Goal: Complete application form

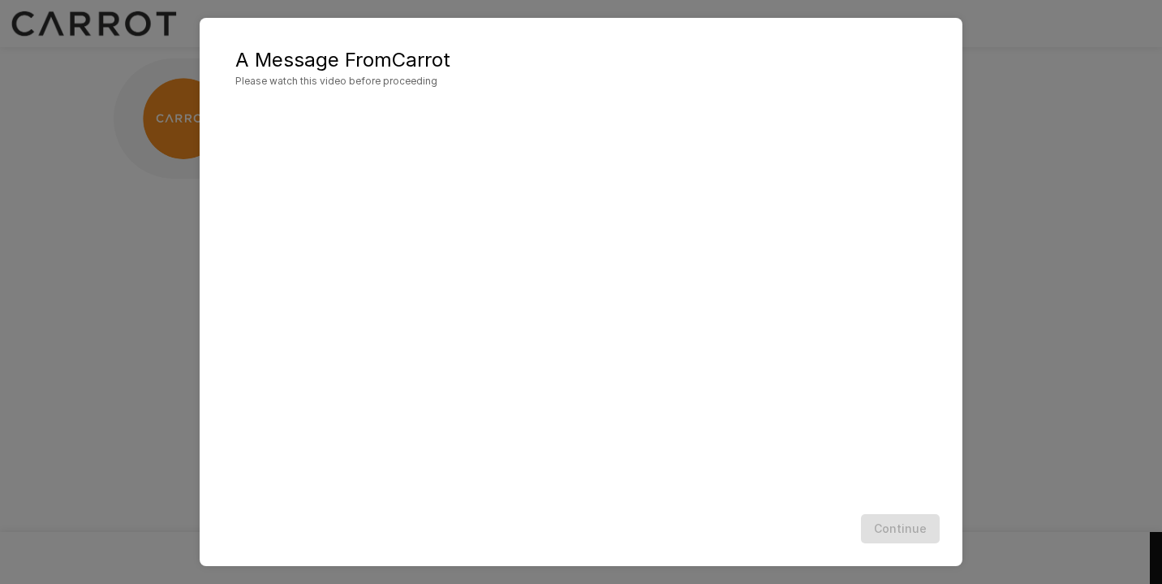
click at [850, 532] on div "Continue" at bounding box center [581, 528] width 730 height 43
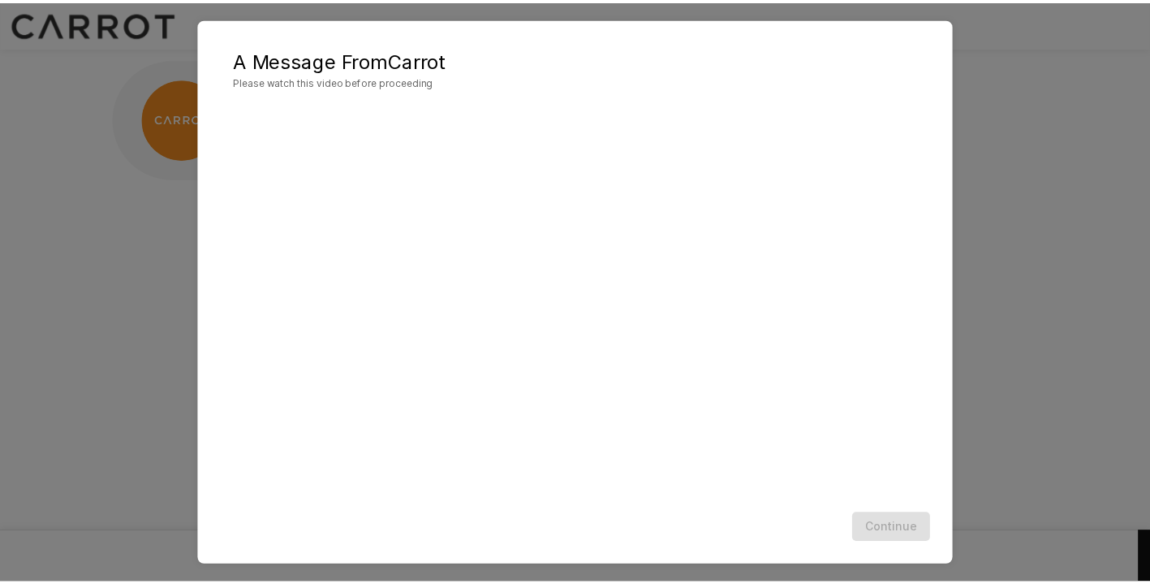
scroll to position [1, 0]
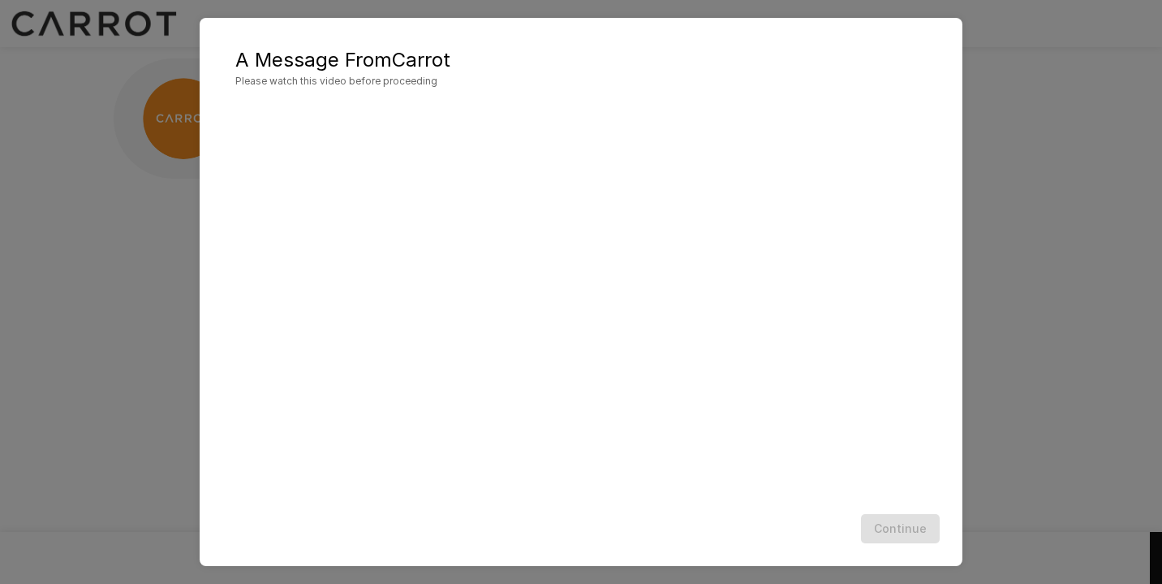
click at [882, 524] on div "Continue" at bounding box center [581, 528] width 730 height 43
click at [1041, 343] on div "A Message From Carrot Please watch this video before proceeding Continue" at bounding box center [581, 292] width 1162 height 584
click at [921, 522] on button "Continue" at bounding box center [900, 529] width 79 height 30
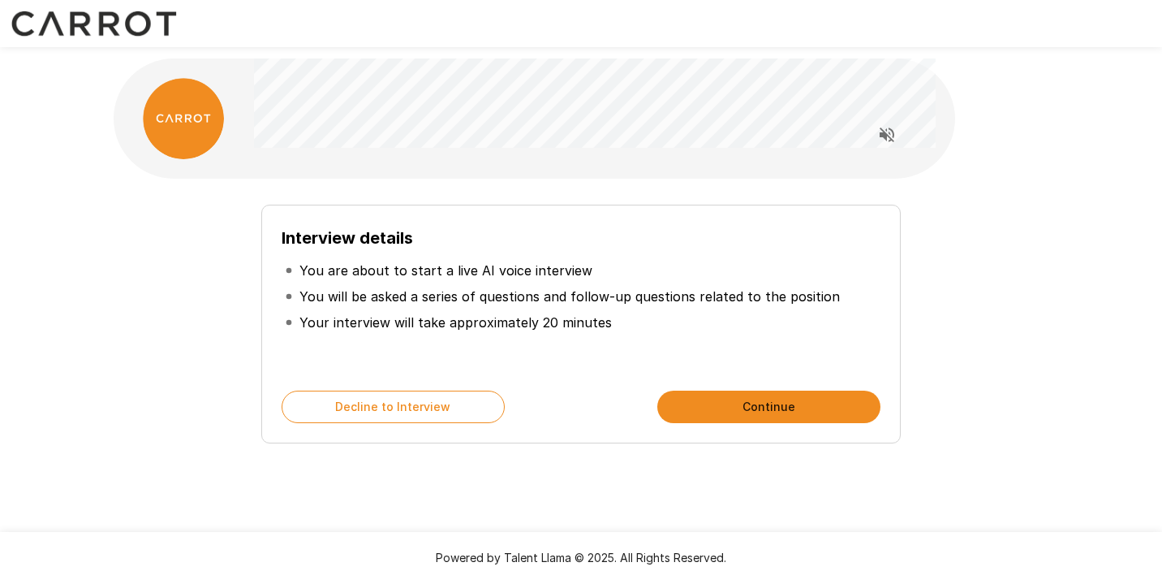
click at [790, 408] on button "Continue" at bounding box center [768, 406] width 223 height 32
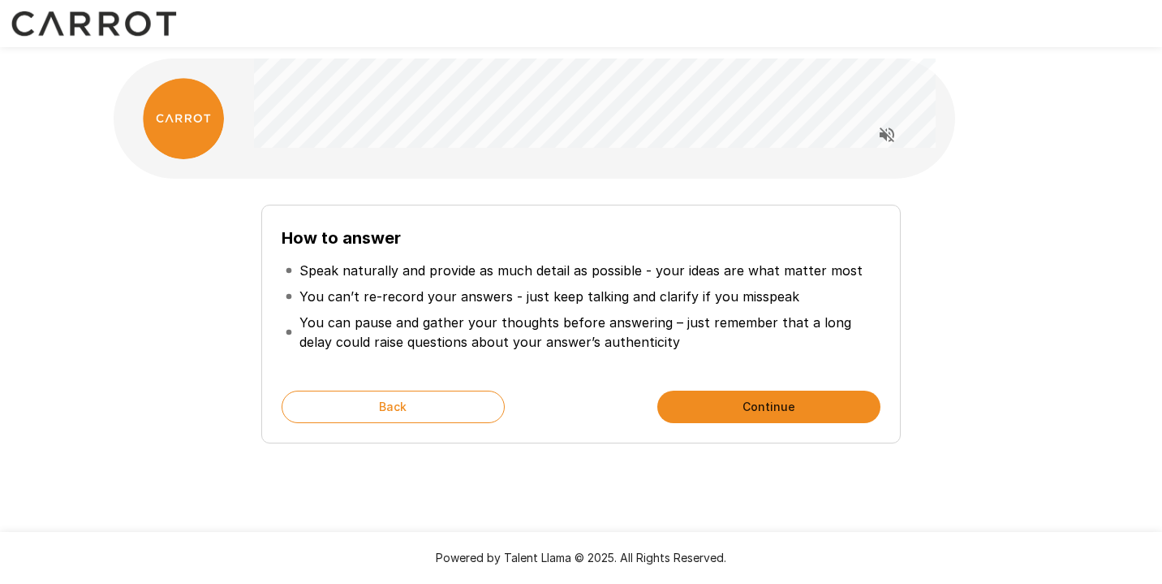
click at [803, 405] on button "Continue" at bounding box center [768, 406] width 223 height 32
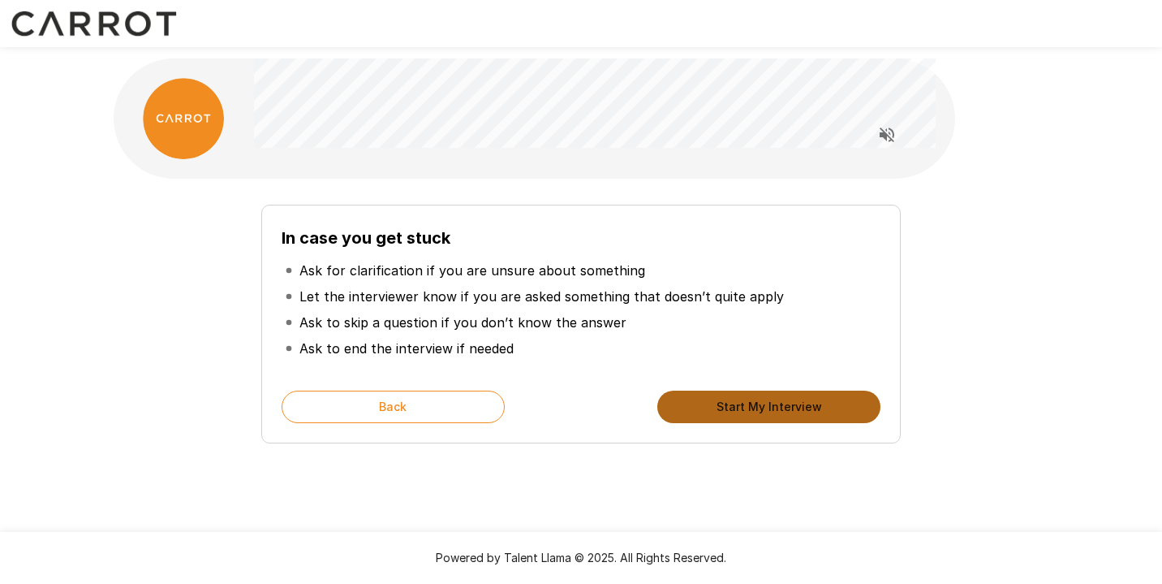
click at [803, 405] on button "Start My Interview" at bounding box center [768, 406] width 223 height 32
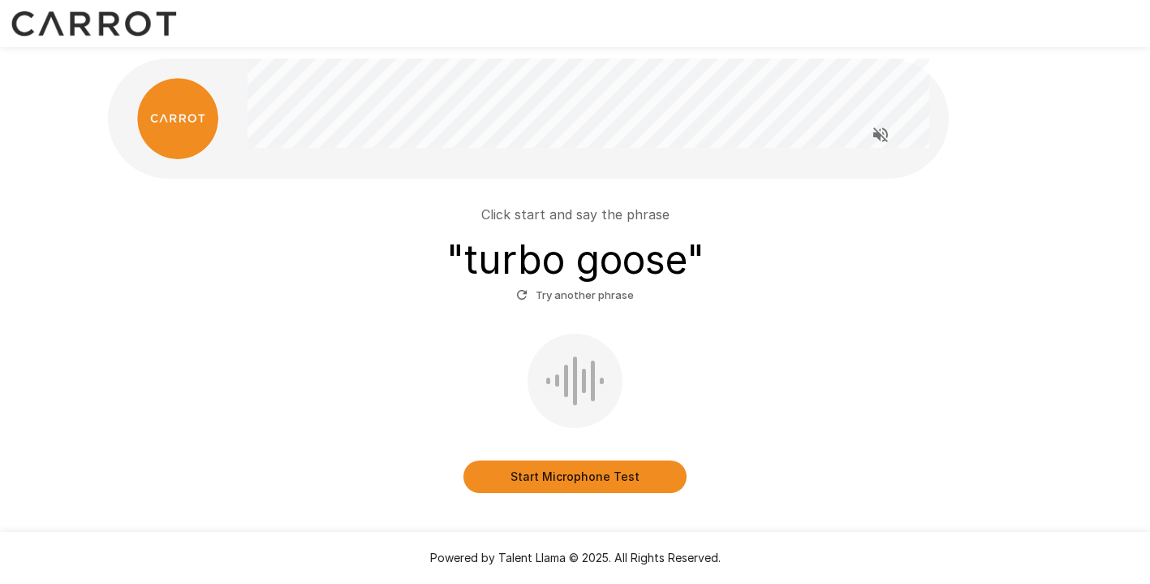
click at [513, 471] on button "Start Microphone Test" at bounding box center [574, 476] width 223 height 32
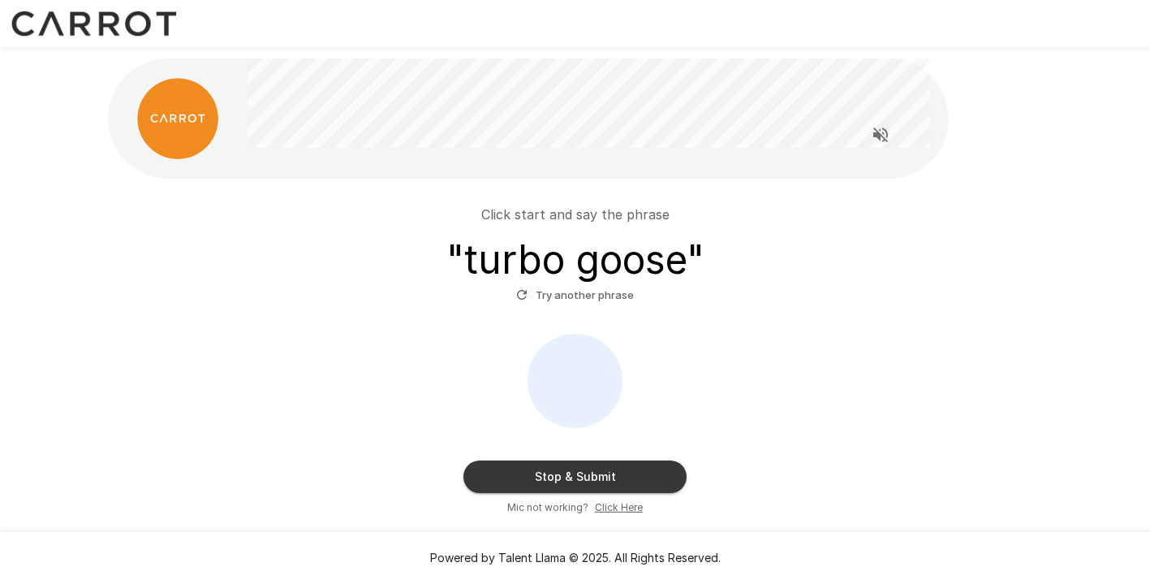
click at [513, 471] on button "Stop & Submit" at bounding box center [574, 476] width 223 height 32
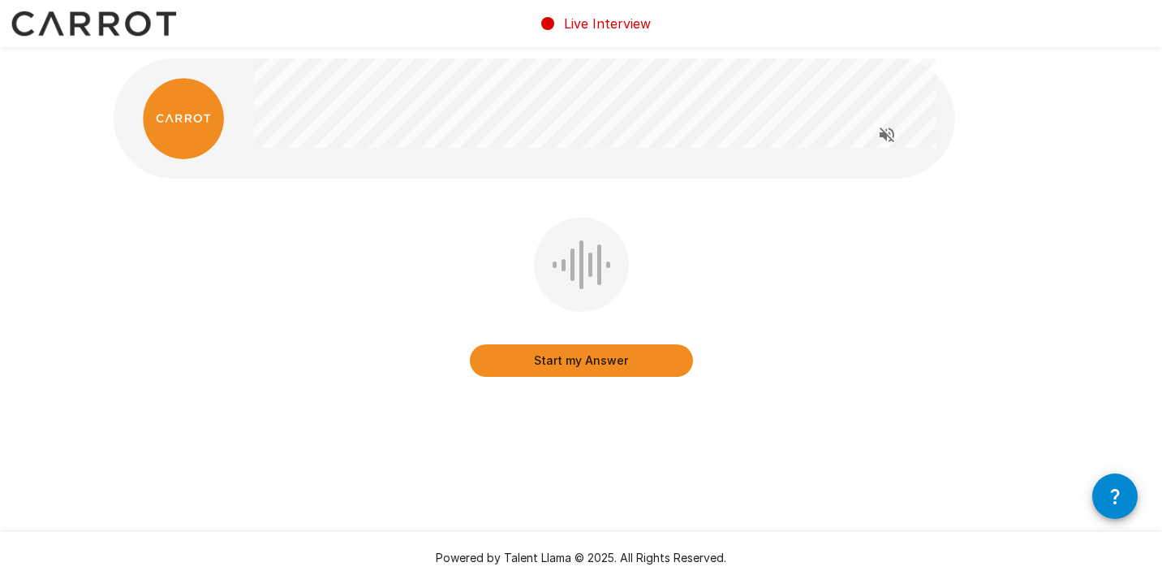
click at [591, 252] on div at bounding box center [590, 264] width 4 height 24
click at [571, 364] on button "Start my Answer" at bounding box center [581, 360] width 223 height 32
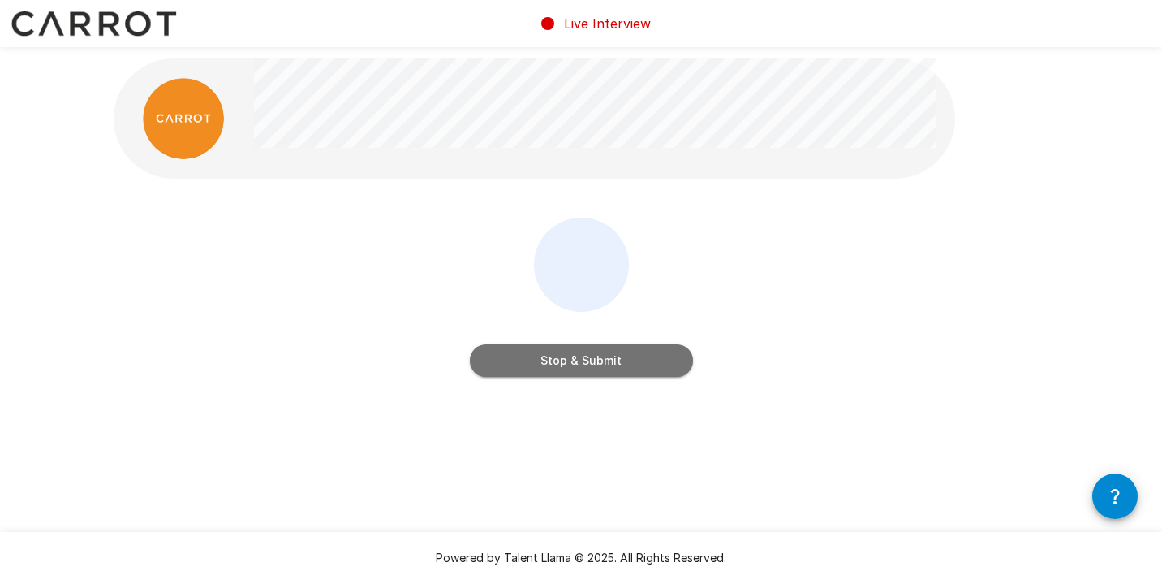
click at [571, 364] on button "Stop & Submit" at bounding box center [581, 360] width 223 height 32
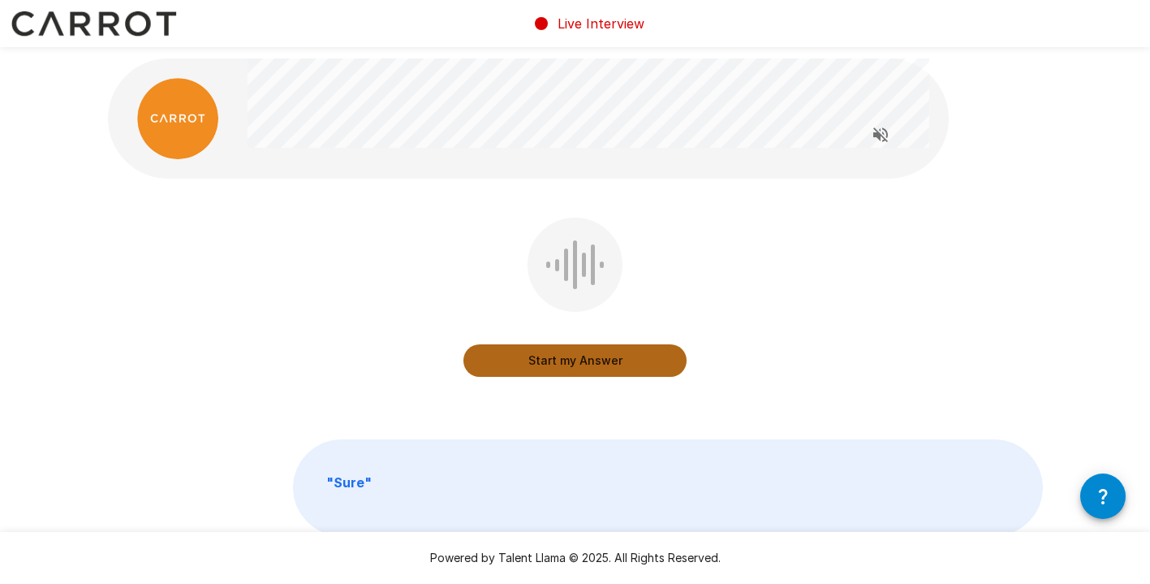
click at [571, 364] on button "Start my Answer" at bounding box center [574, 360] width 223 height 32
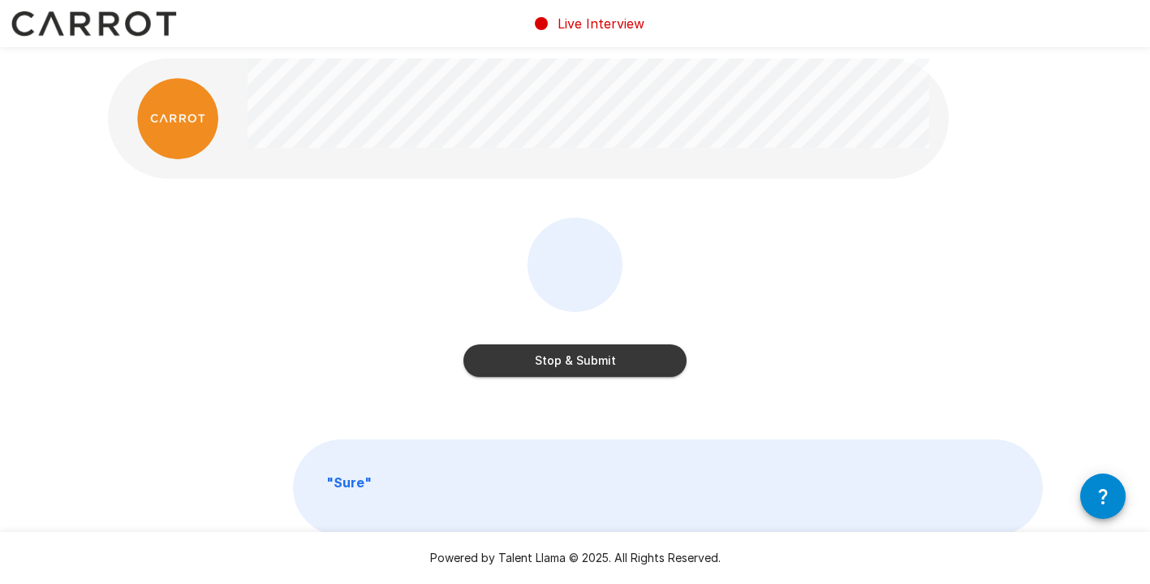
click at [571, 364] on button "Stop & Submit" at bounding box center [574, 360] width 223 height 32
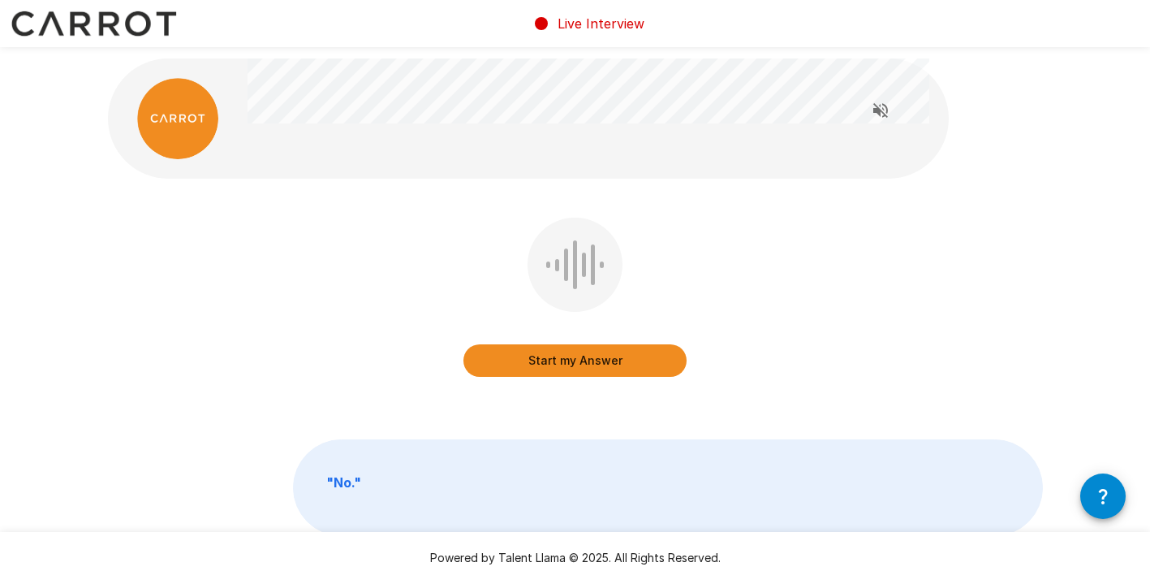
click at [572, 357] on button "Start my Answer" at bounding box center [574, 360] width 223 height 32
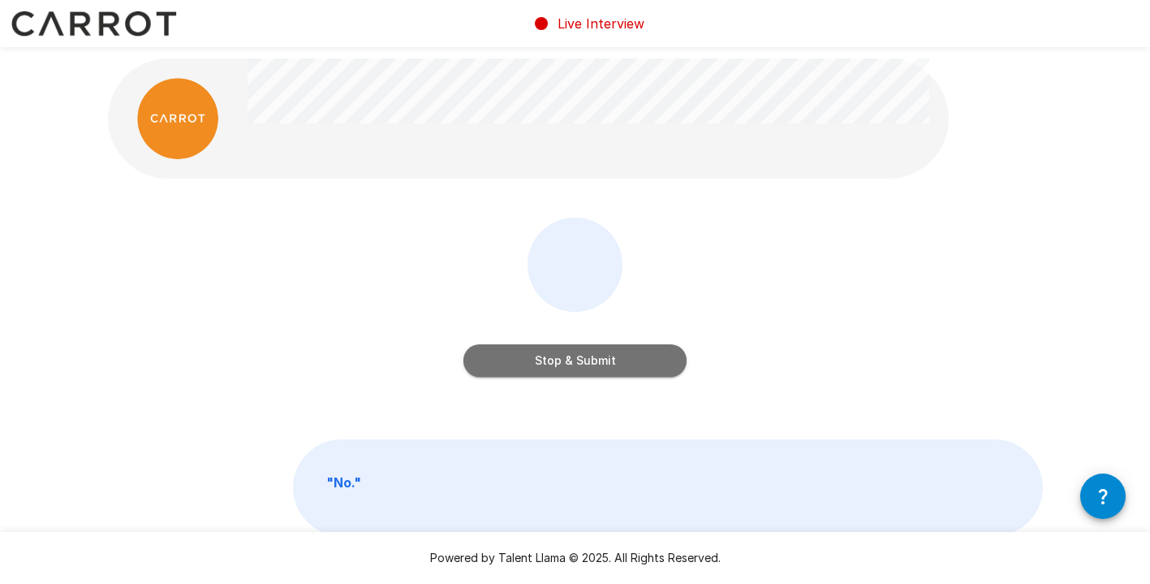
click at [572, 357] on button "Stop & Submit" at bounding box center [574, 360] width 223 height 32
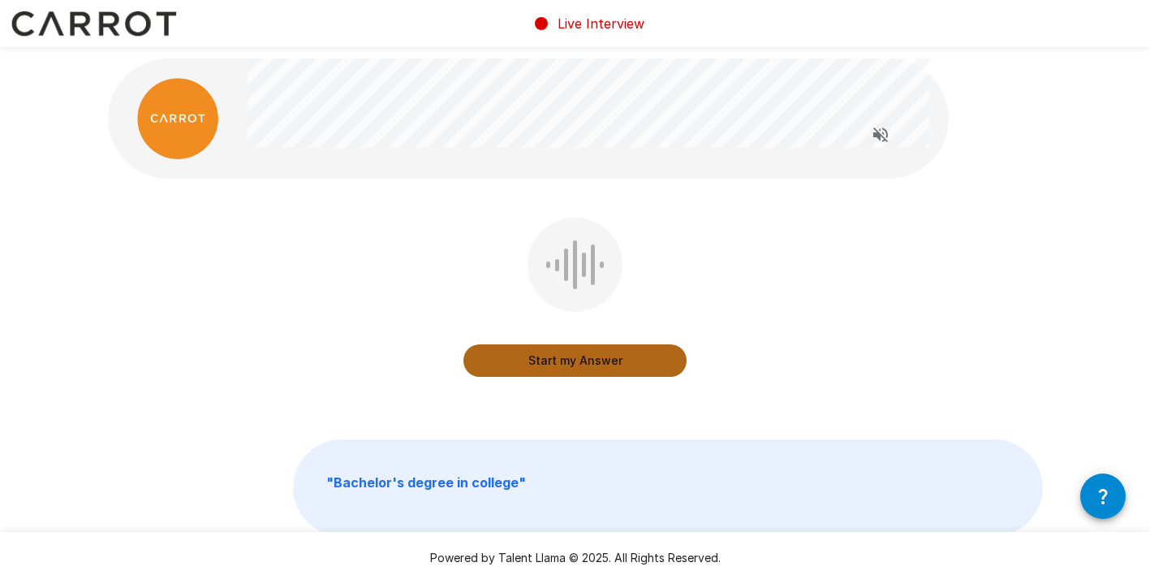
click at [571, 362] on button "Start my Answer" at bounding box center [574, 360] width 223 height 32
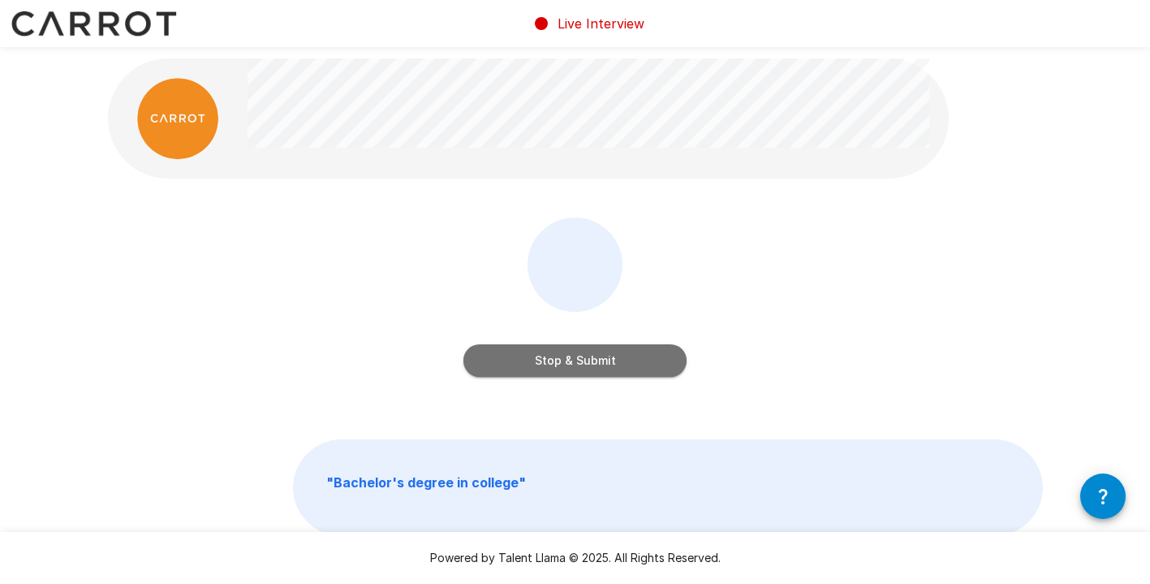
click at [572, 362] on button "Stop & Submit" at bounding box center [574, 360] width 223 height 32
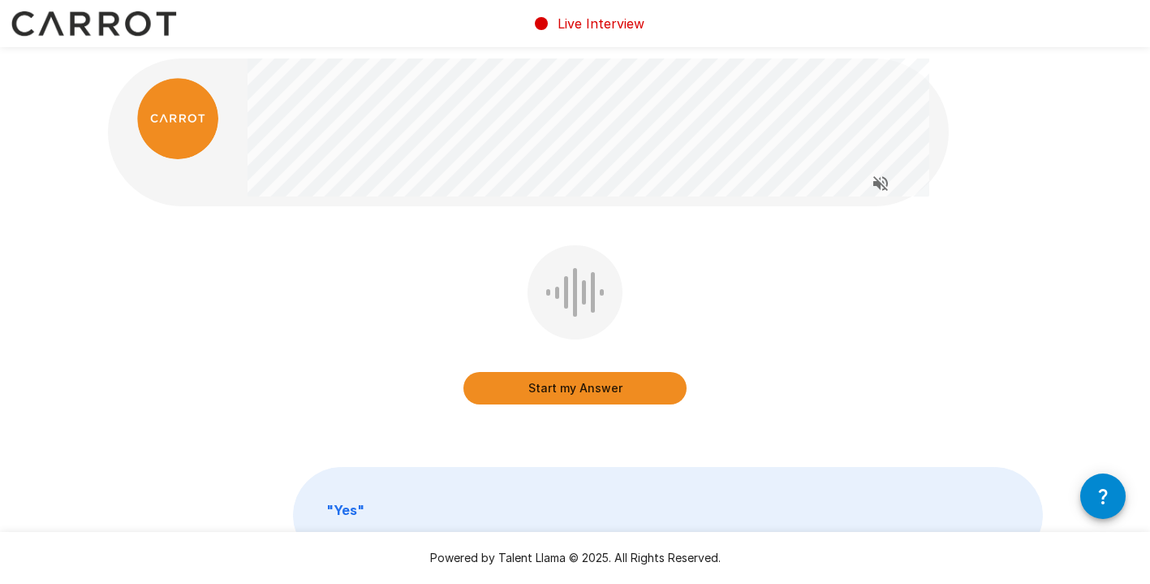
click at [598, 383] on button "Start my Answer" at bounding box center [574, 388] width 223 height 32
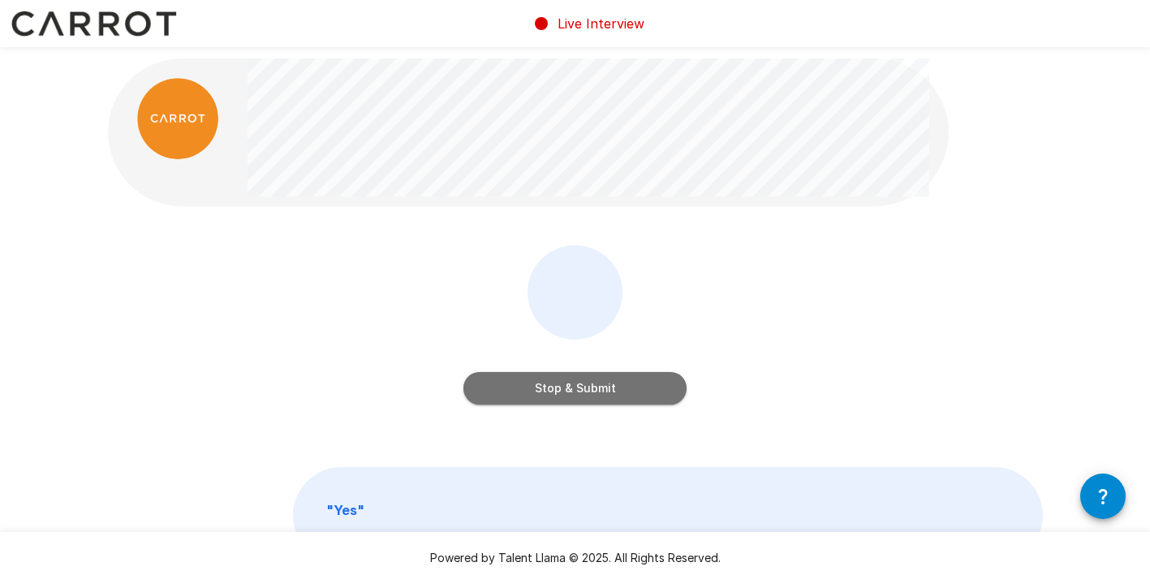
click at [623, 386] on button "Stop & Submit" at bounding box center [574, 388] width 223 height 32
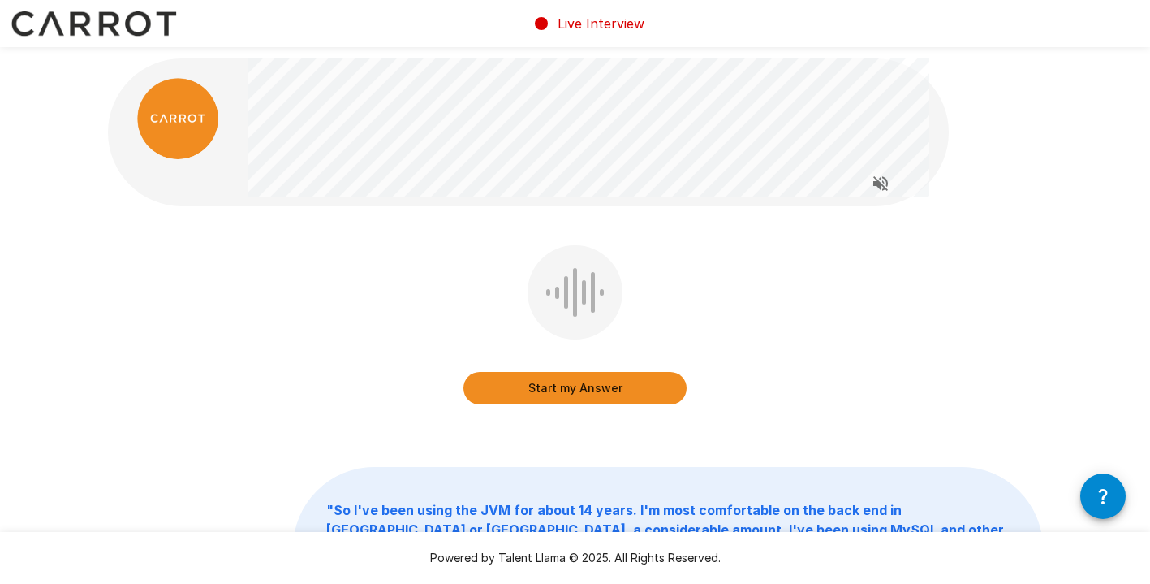
click at [623, 382] on button "Start my Answer" at bounding box center [574, 388] width 223 height 32
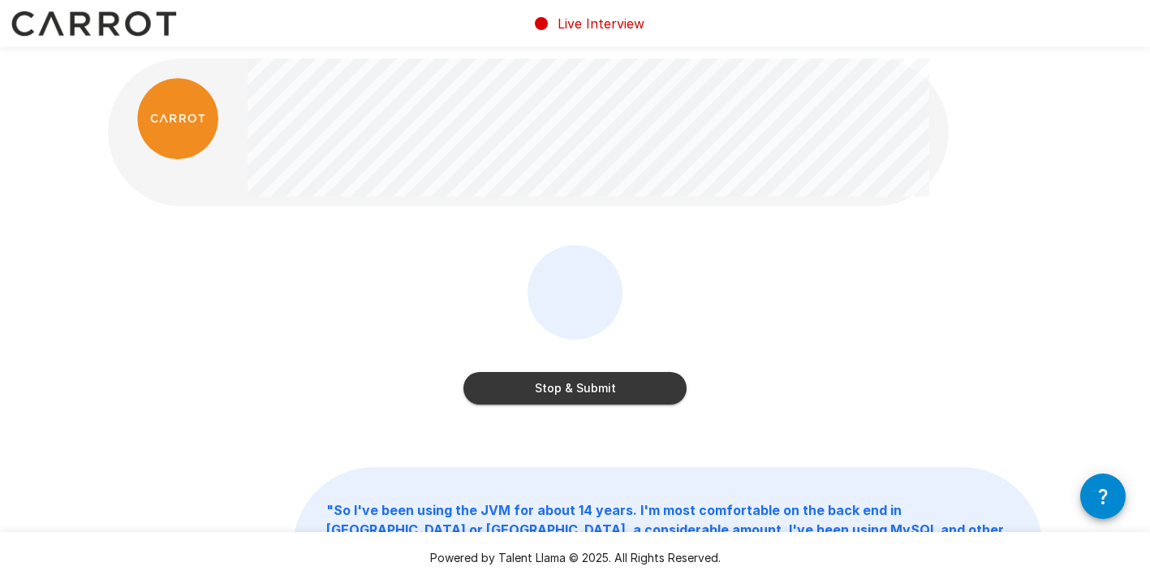
click at [608, 383] on button "Stop & Submit" at bounding box center [574, 388] width 223 height 32
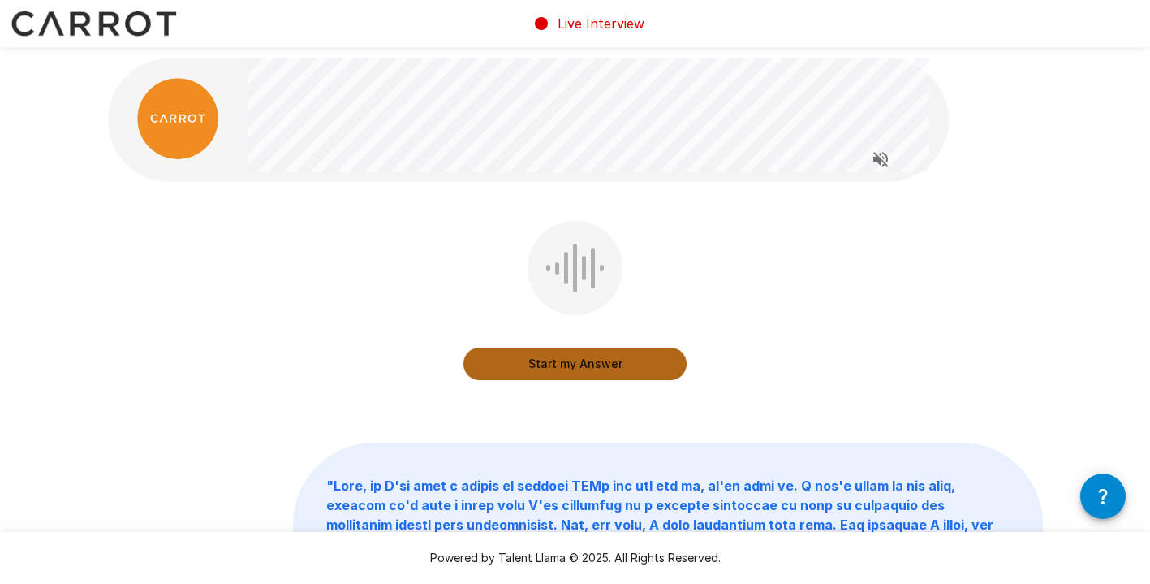
click at [529, 368] on button "Start my Answer" at bounding box center [574, 363] width 223 height 32
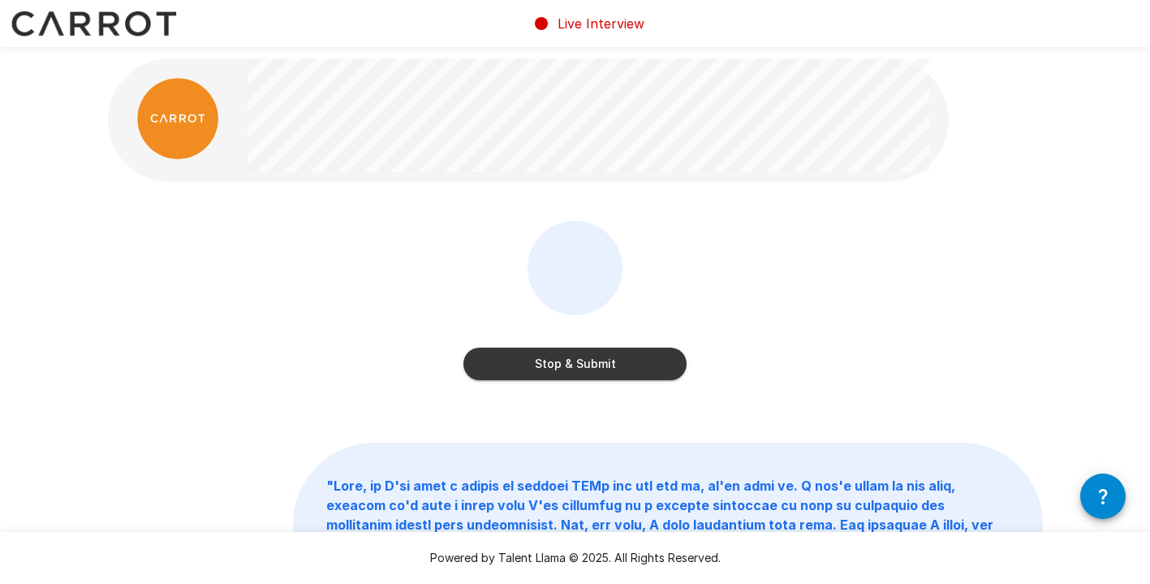
click at [637, 358] on button "Stop & Submit" at bounding box center [574, 363] width 223 height 32
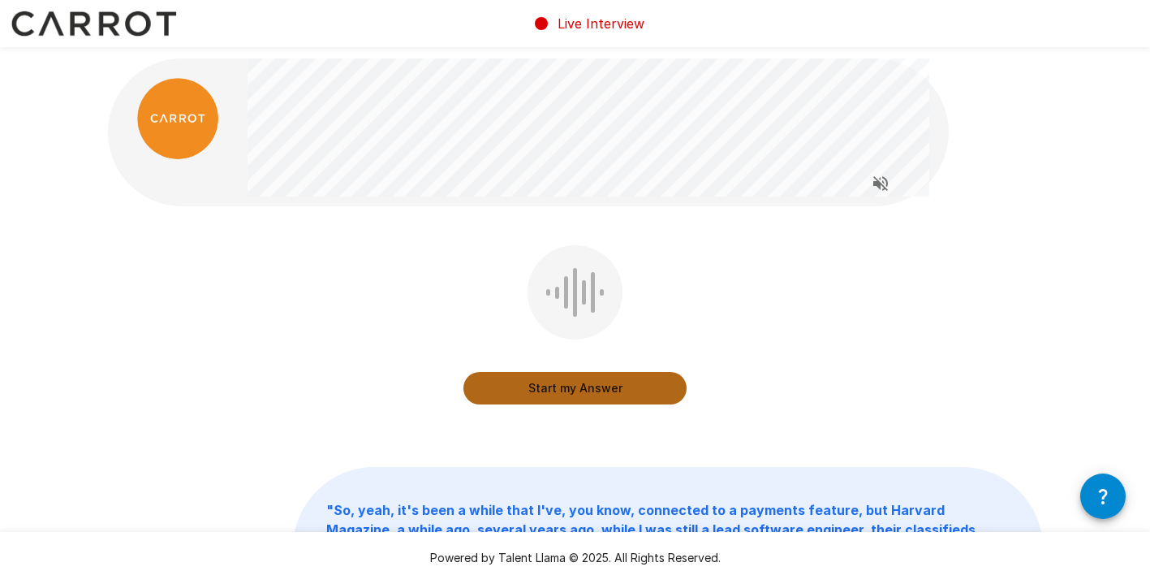
click at [534, 394] on button "Start my Answer" at bounding box center [574, 388] width 223 height 32
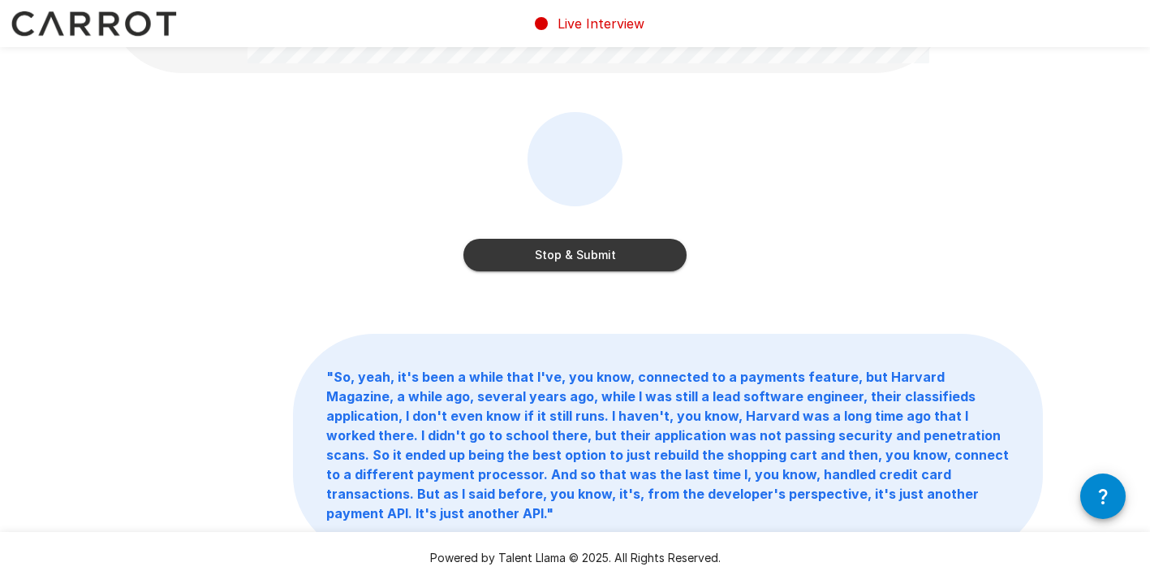
scroll to position [140, 0]
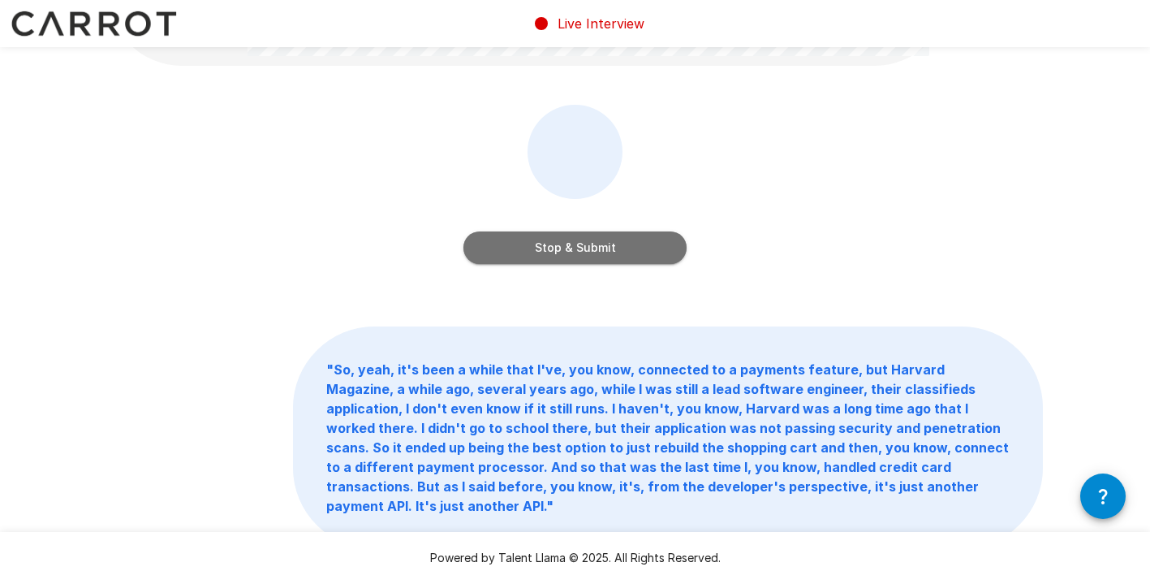
click at [654, 256] on button "Stop & Submit" at bounding box center [574, 247] width 223 height 32
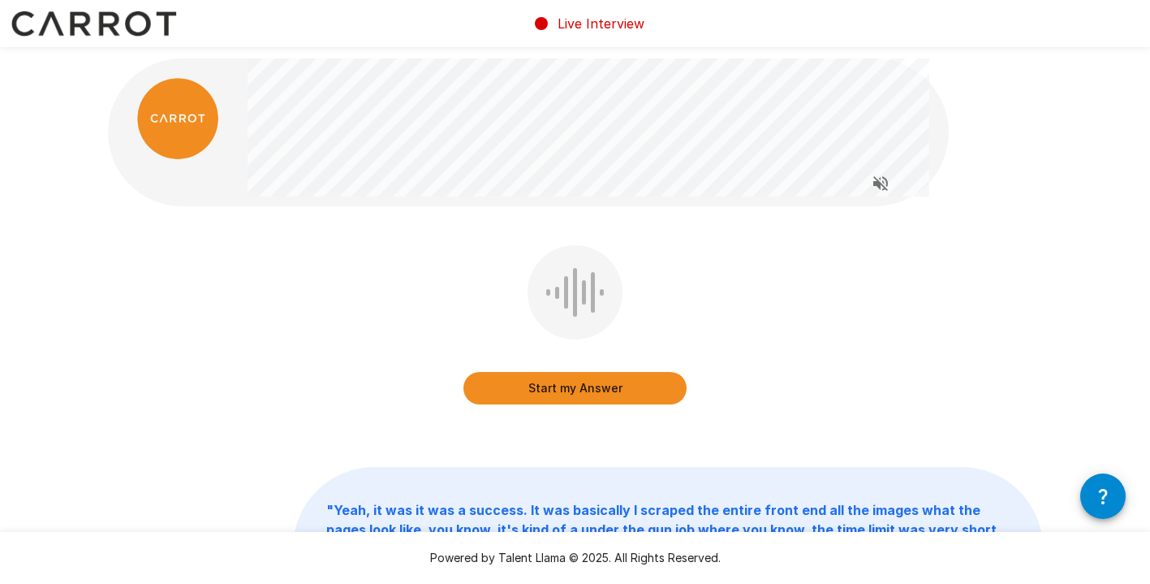
click at [557, 390] on button "Start my Answer" at bounding box center [574, 388] width 223 height 32
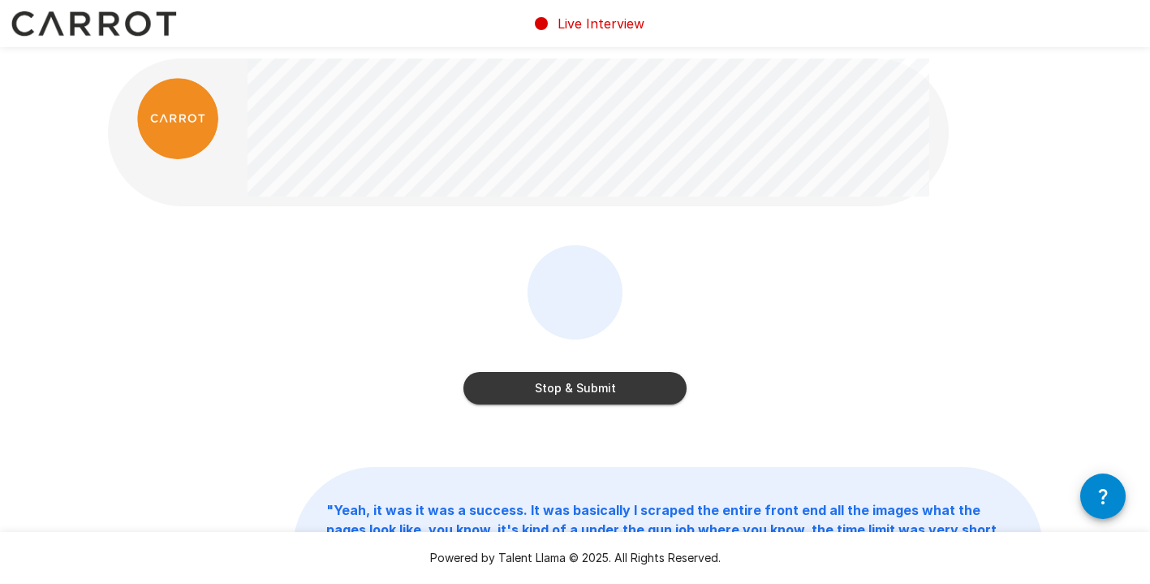
click at [635, 387] on button "Stop & Submit" at bounding box center [574, 388] width 223 height 32
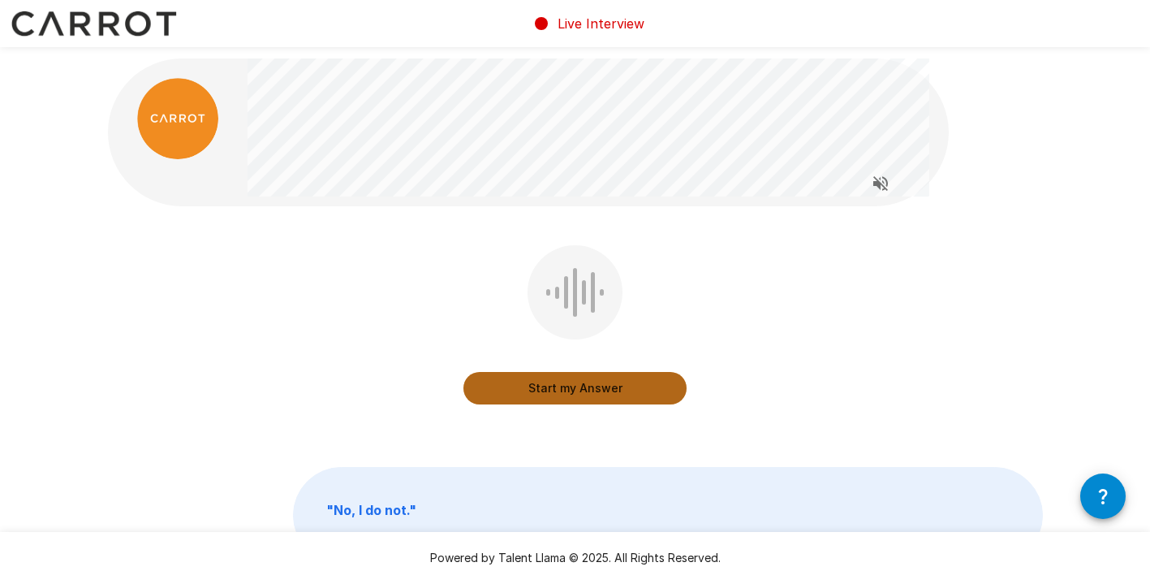
click at [635, 387] on button "Start my Answer" at bounding box center [574, 388] width 223 height 32
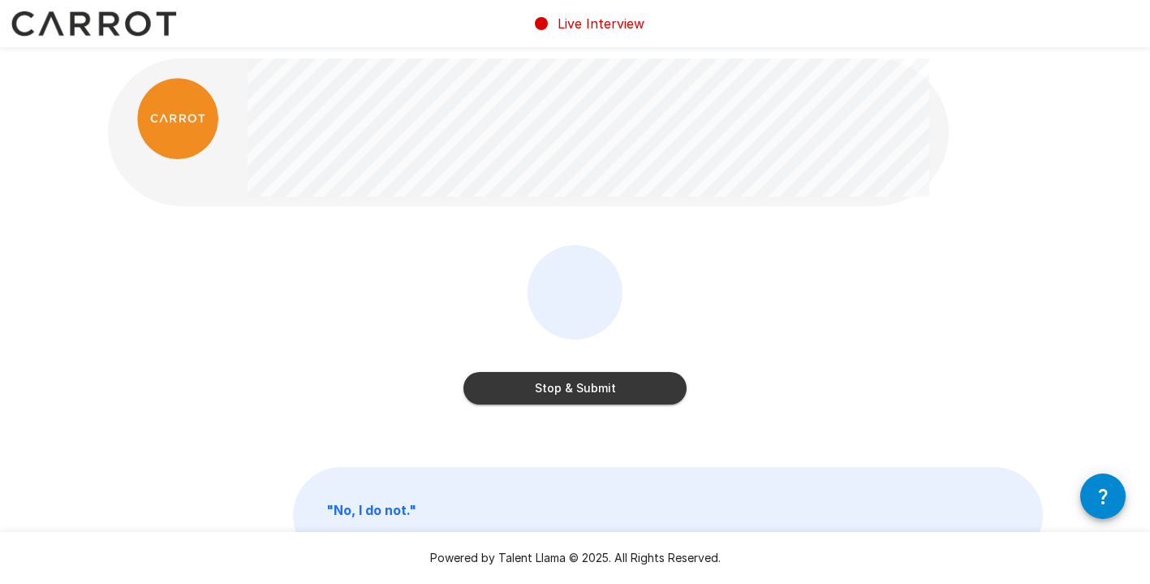
click at [638, 389] on button "Stop & Submit" at bounding box center [574, 388] width 223 height 32
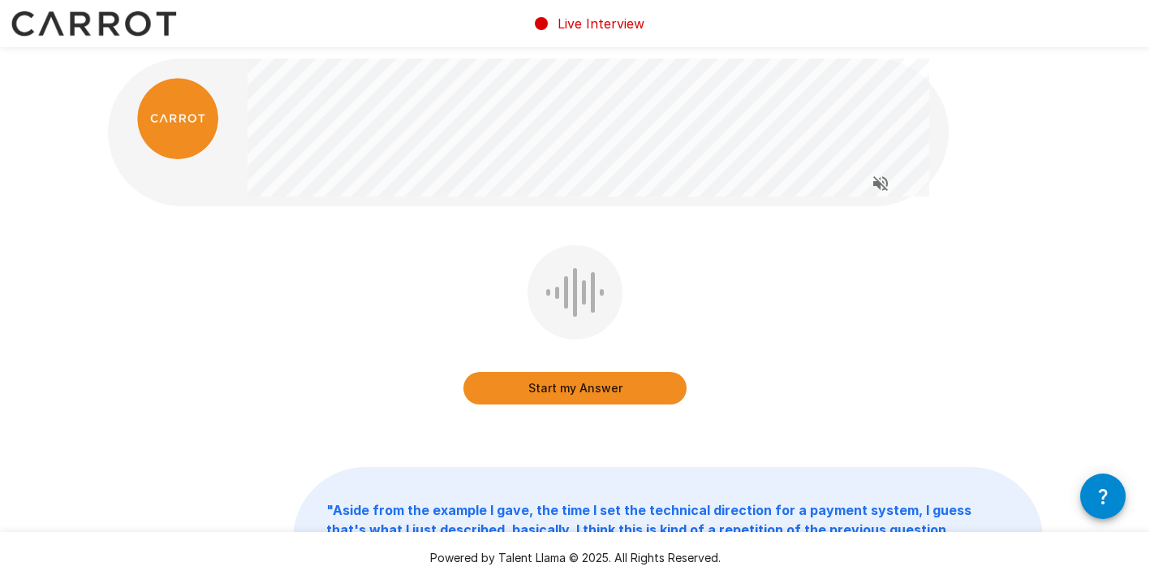
click at [623, 388] on button "Start my Answer" at bounding box center [574, 388] width 223 height 32
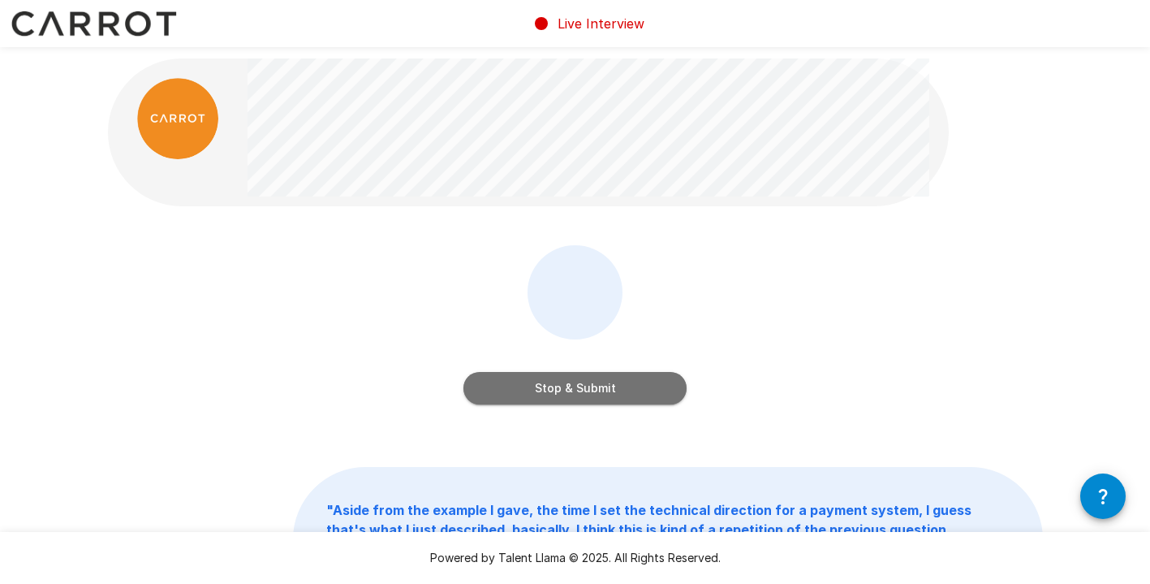
click at [623, 387] on button "Stop & Submit" at bounding box center [574, 388] width 223 height 32
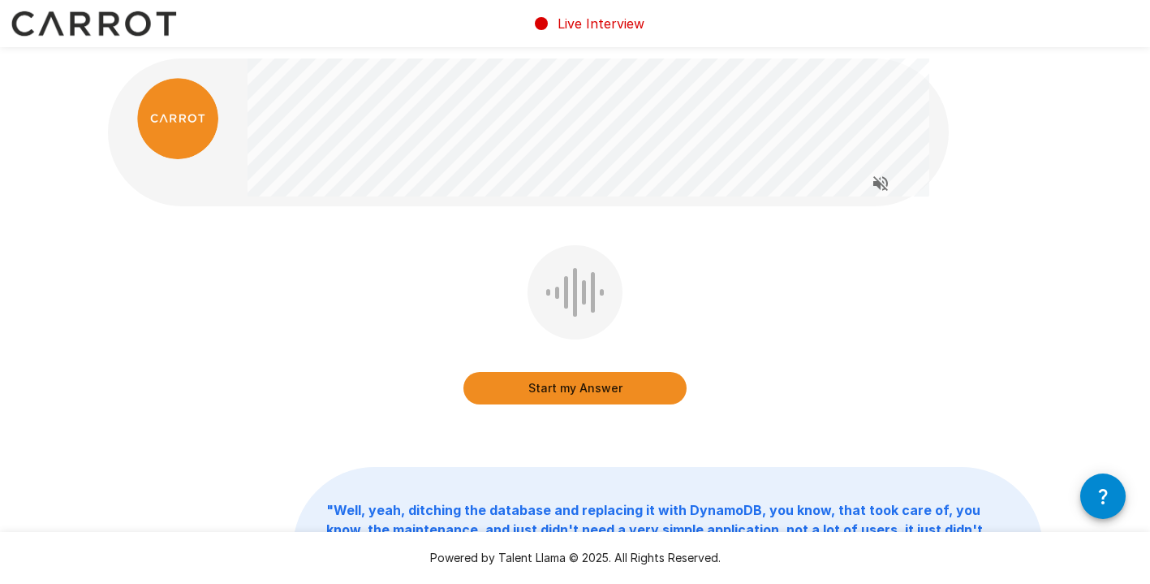
click at [584, 382] on button "Start my Answer" at bounding box center [574, 388] width 223 height 32
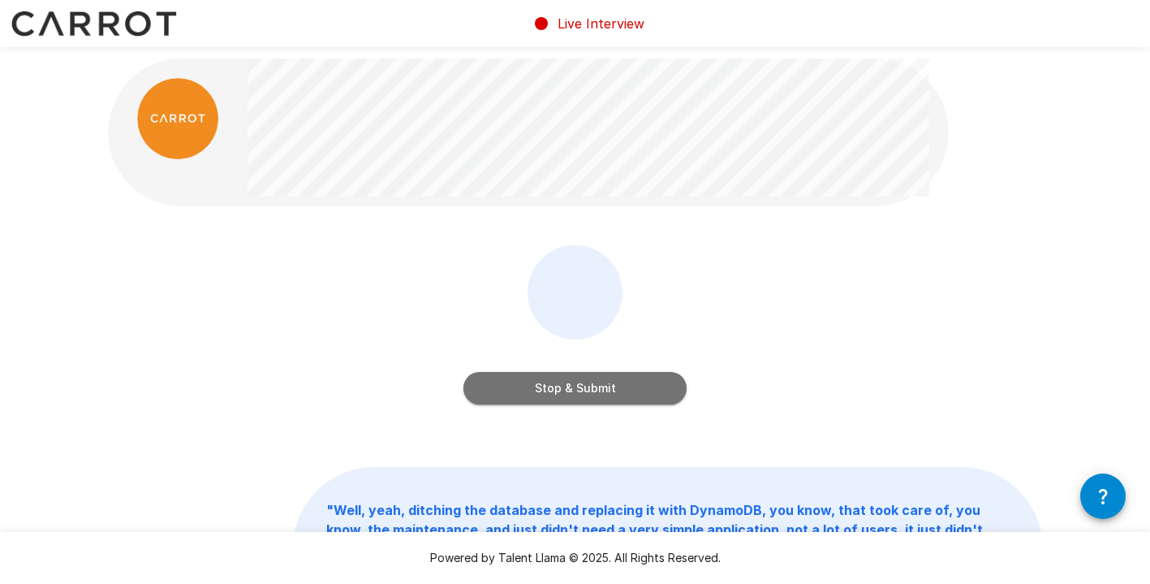
click at [645, 381] on button "Stop & Submit" at bounding box center [574, 388] width 223 height 32
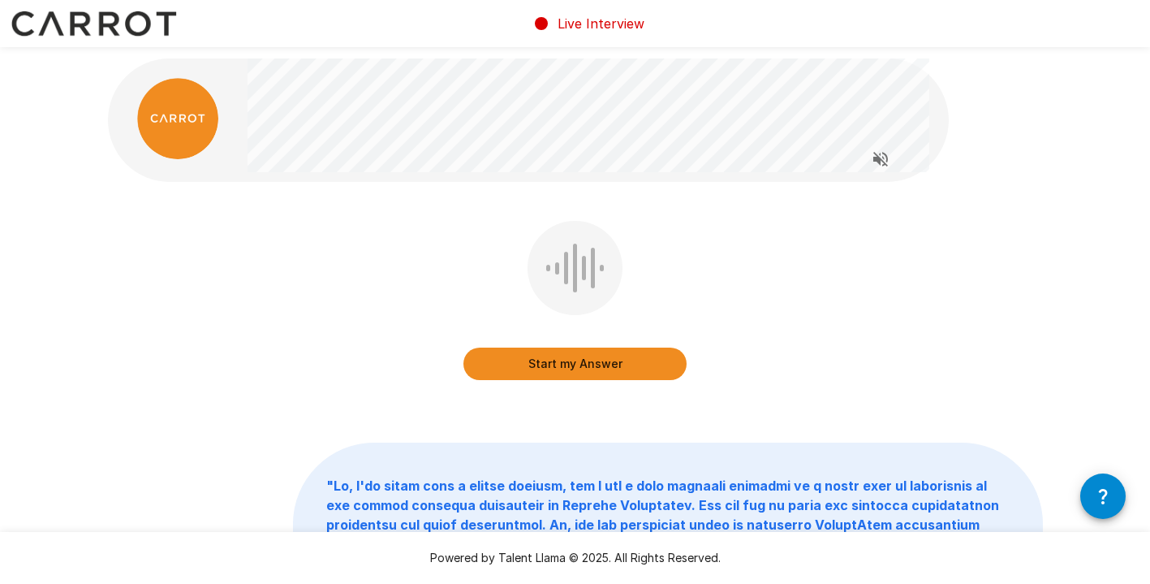
click at [642, 364] on button "Start my Answer" at bounding box center [574, 363] width 223 height 32
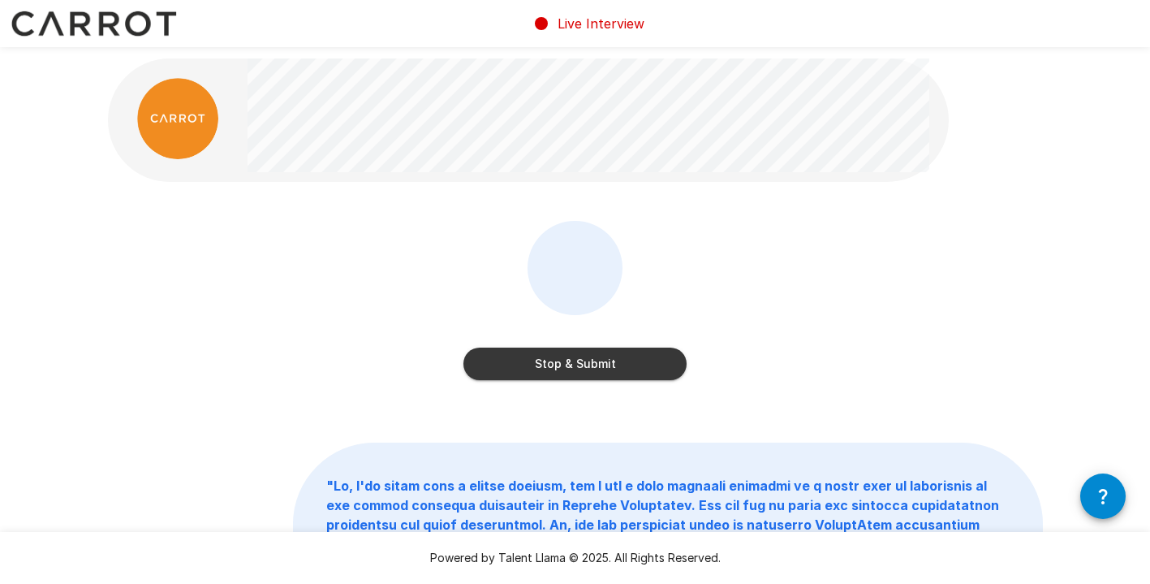
click at [649, 362] on button "Stop & Submit" at bounding box center [574, 363] width 223 height 32
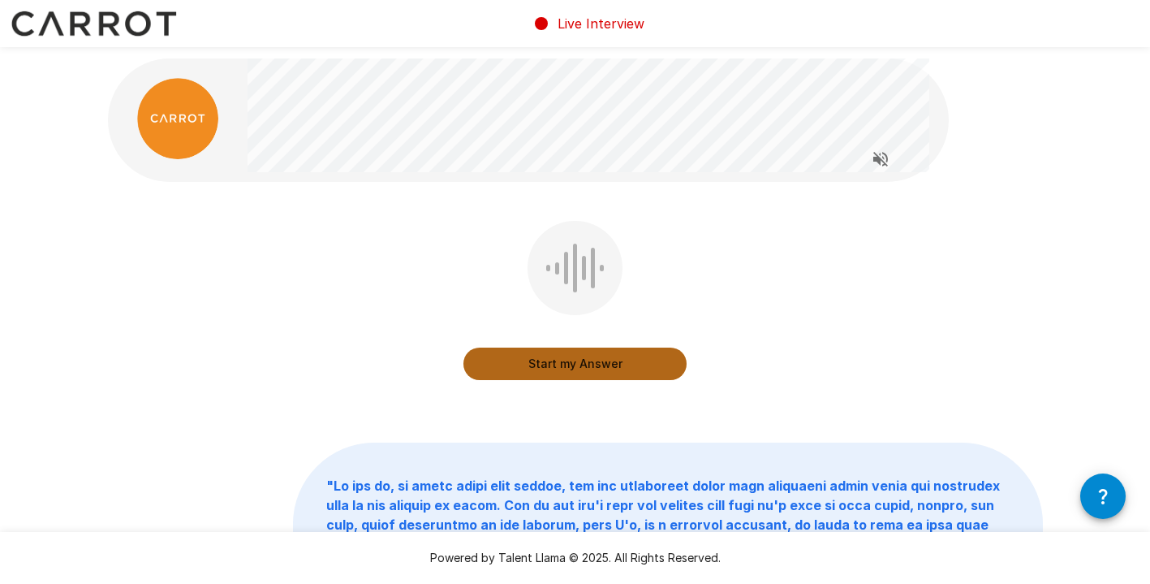
click at [565, 367] on button "Start my Answer" at bounding box center [574, 363] width 223 height 32
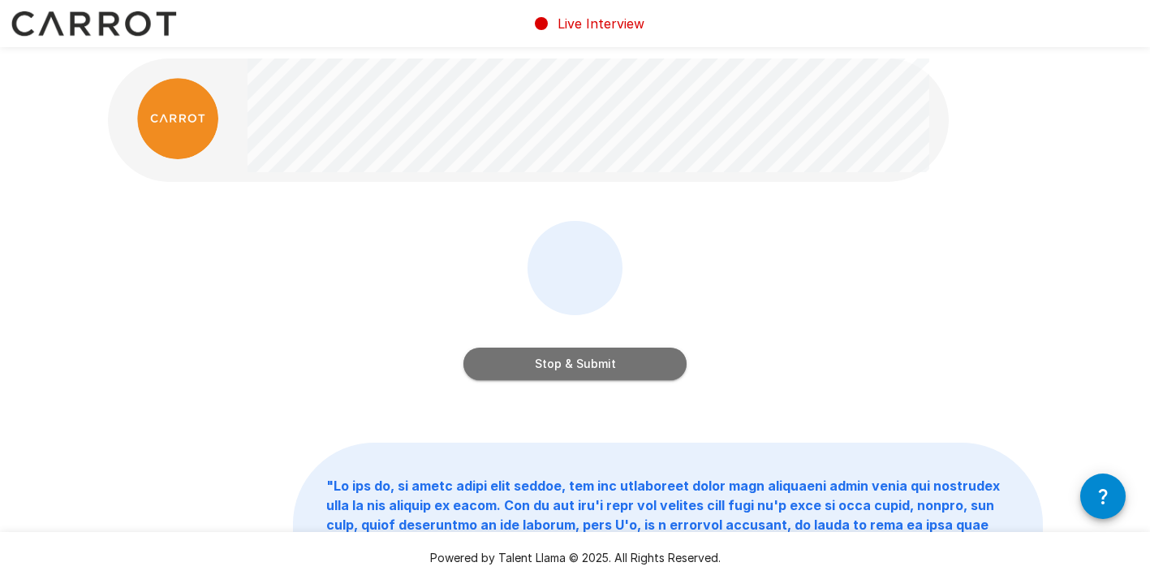
click at [625, 356] on button "Stop & Submit" at bounding box center [574, 363] width 223 height 32
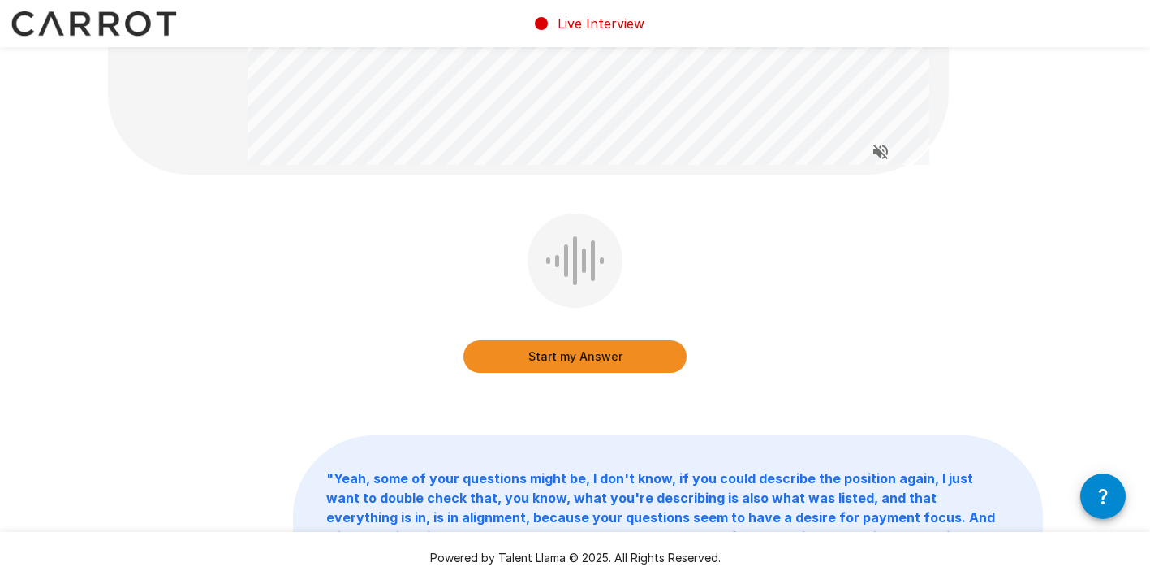
scroll to position [335, 0]
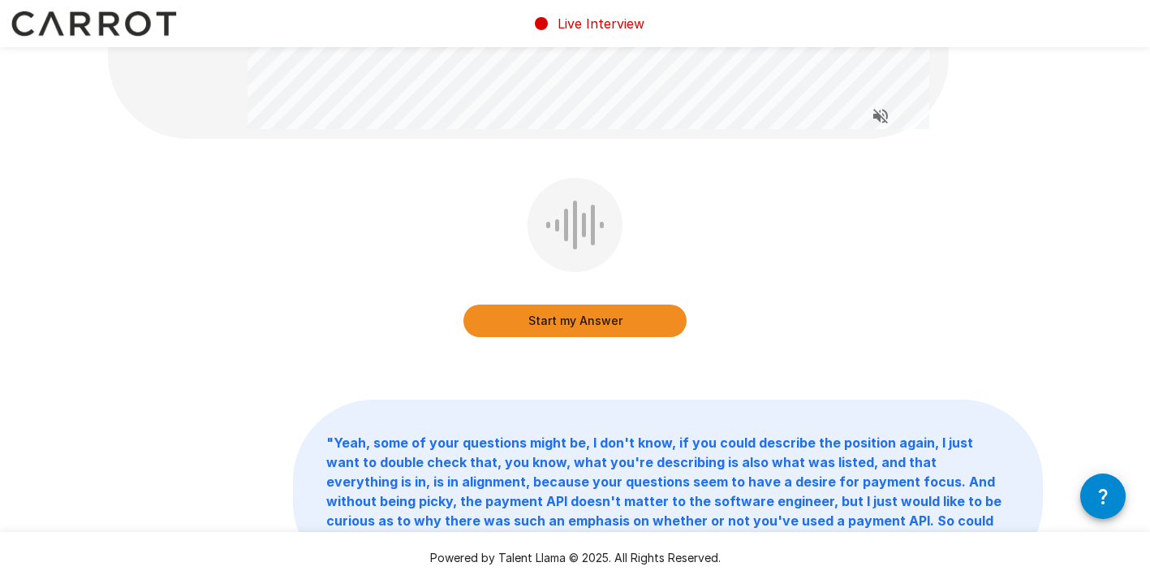
click at [619, 329] on button "Start my Answer" at bounding box center [574, 320] width 223 height 32
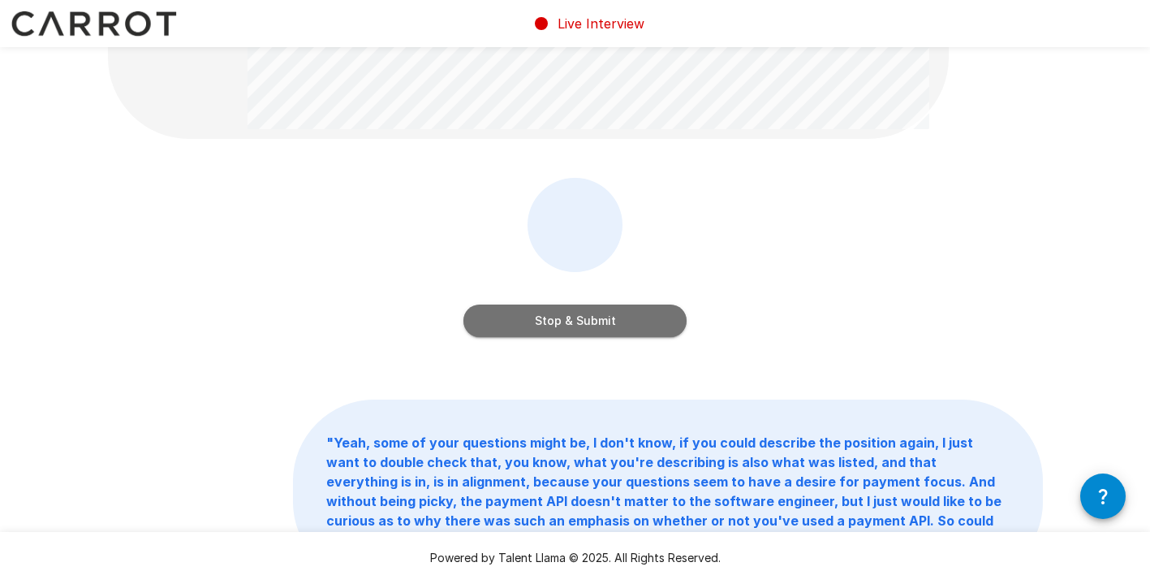
click at [619, 329] on button "Stop & Submit" at bounding box center [574, 320] width 223 height 32
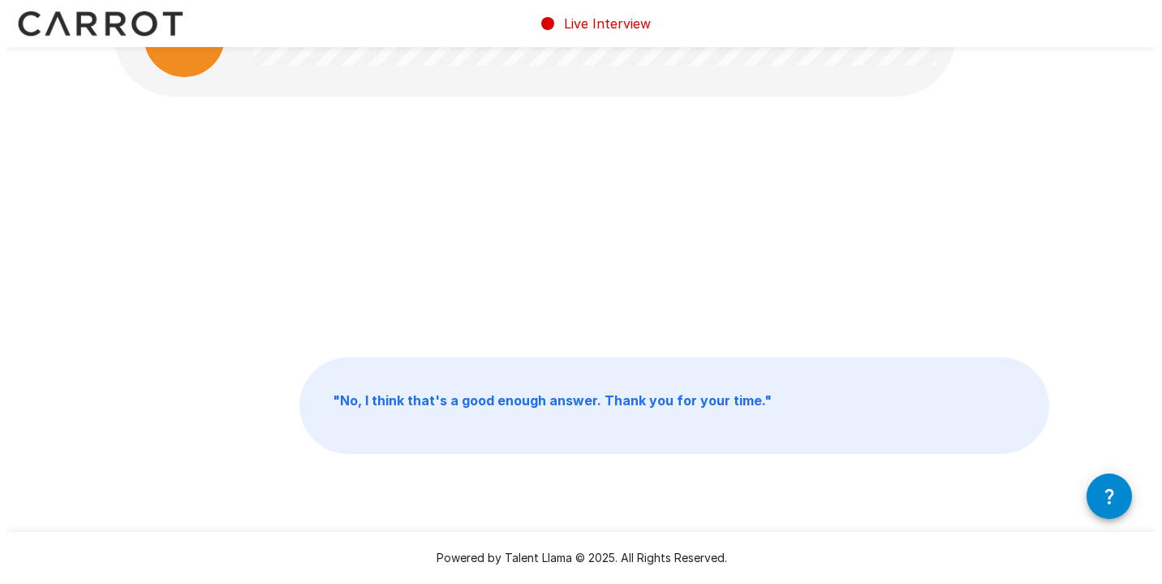
scroll to position [0, 0]
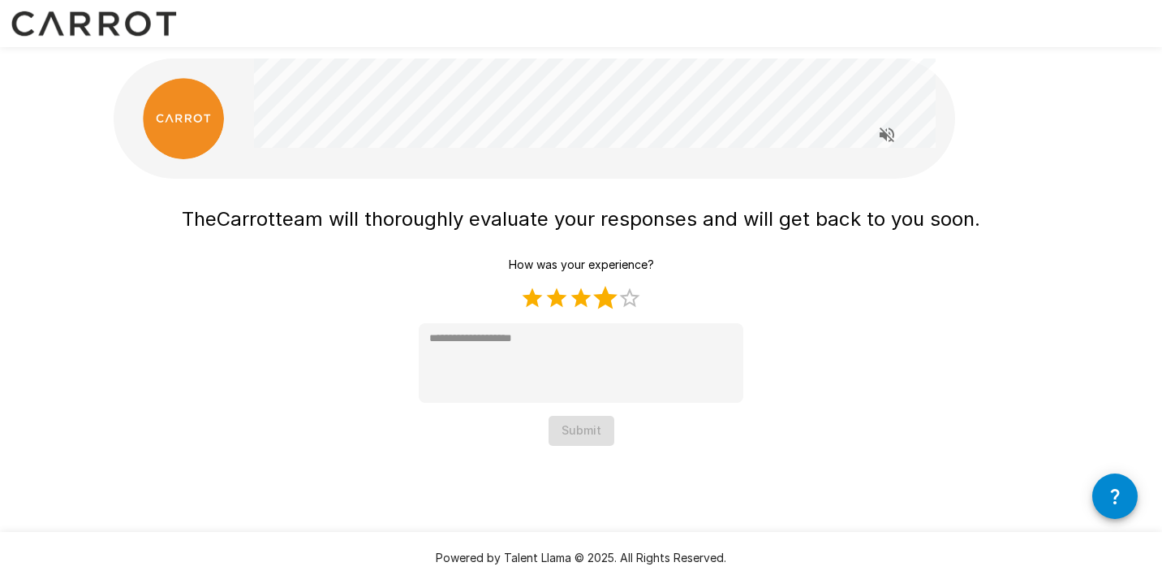
click at [609, 298] on label "4 Stars" at bounding box center [605, 298] width 24 height 24
type textarea "*"
click at [589, 432] on button "Submit" at bounding box center [582, 431] width 66 height 30
